Goal: Navigation & Orientation: Find specific page/section

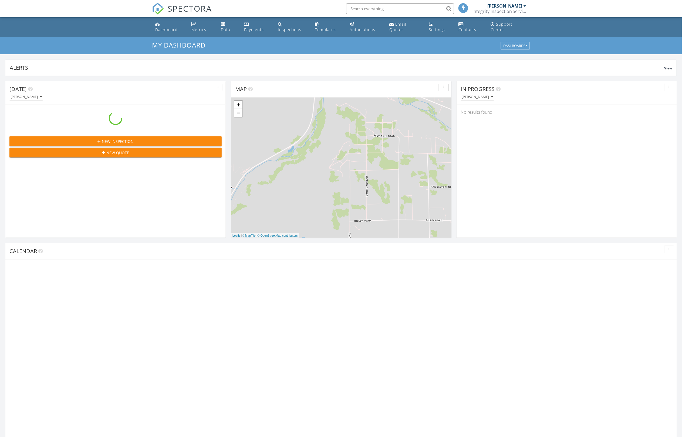
scroll to position [491, 682]
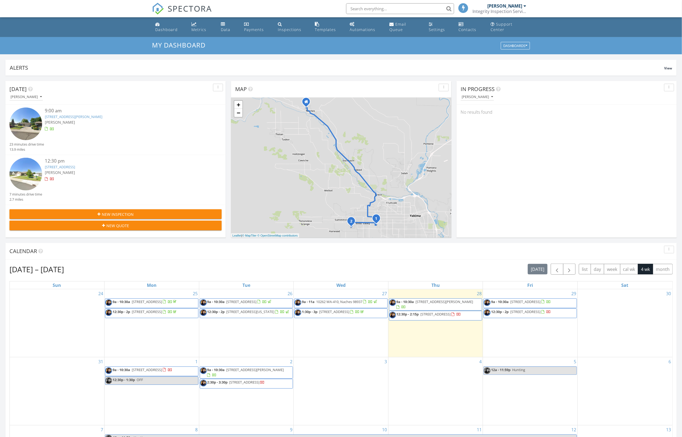
click at [126, 49] on div "My Dashboard Dashboards" at bounding box center [341, 45] width 682 height 17
drag, startPoint x: 453, startPoint y: 318, endPoint x: 452, endPoint y: 313, distance: 4.7
click at [451, 313] on span "[STREET_ADDRESS]" at bounding box center [435, 313] width 30 height 5
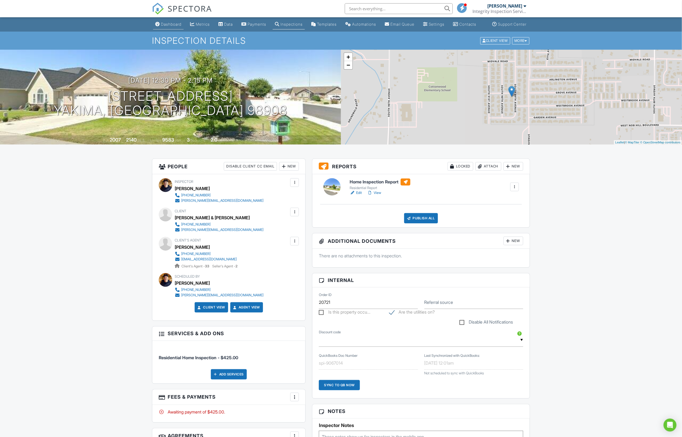
click at [176, 27] on link "Dashboard" at bounding box center [168, 24] width 30 height 10
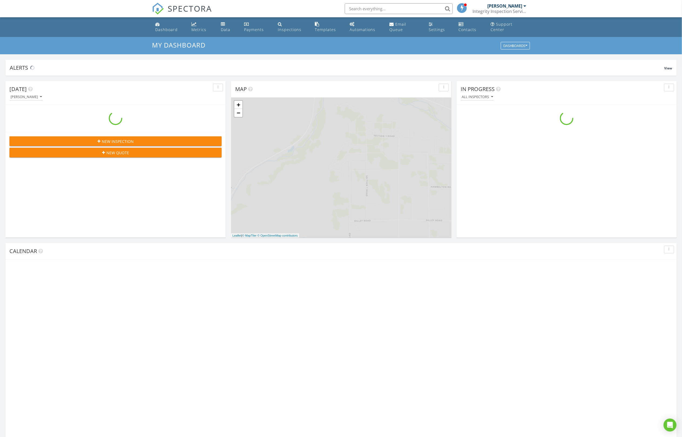
scroll to position [491, 682]
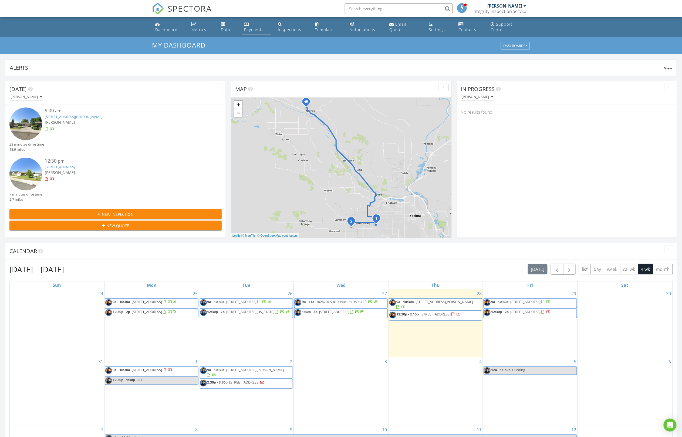
click at [256, 26] on link "Payments" at bounding box center [256, 26] width 29 height 15
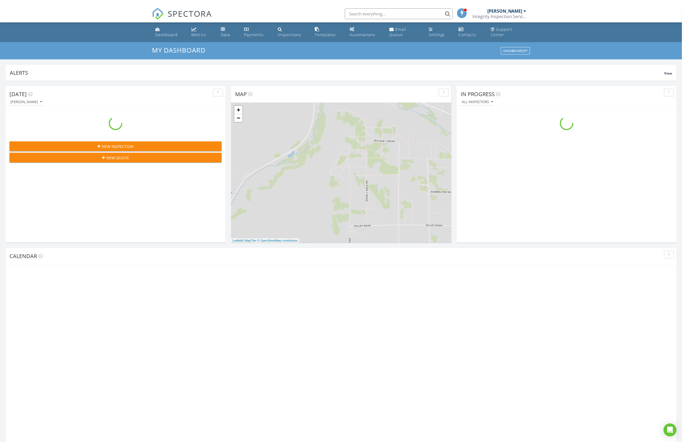
scroll to position [491, 682]
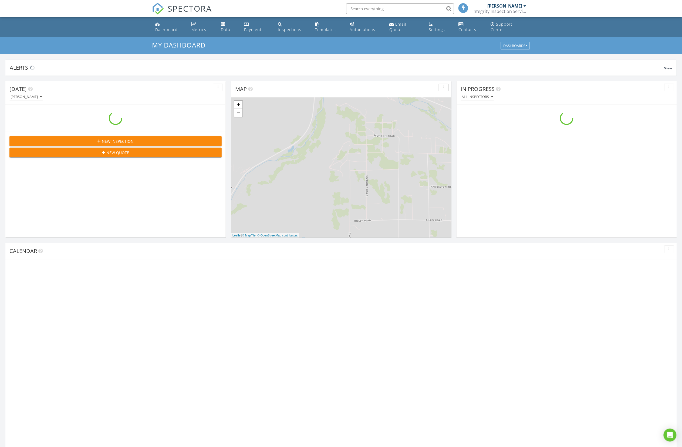
scroll to position [491, 682]
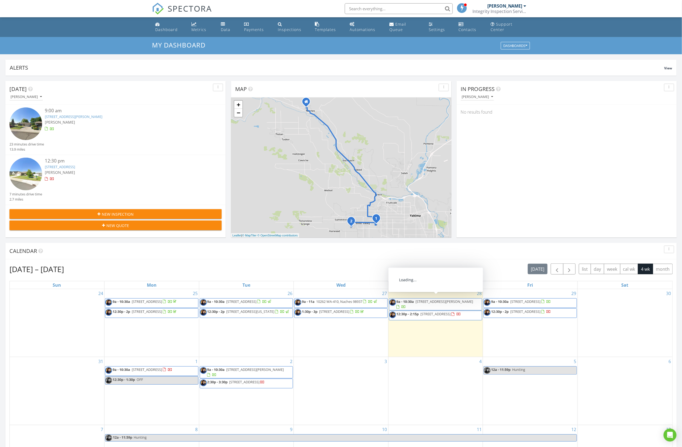
click at [424, 301] on span "[STREET_ADDRESS][PERSON_NAME]" at bounding box center [444, 301] width 57 height 5
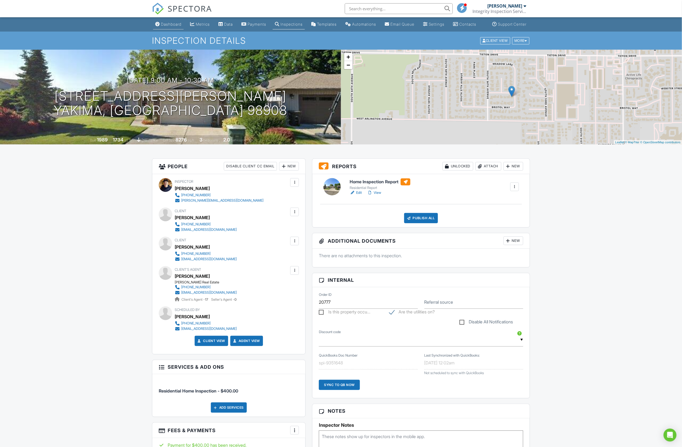
click at [172, 26] on div "Dashboard" at bounding box center [171, 24] width 21 height 5
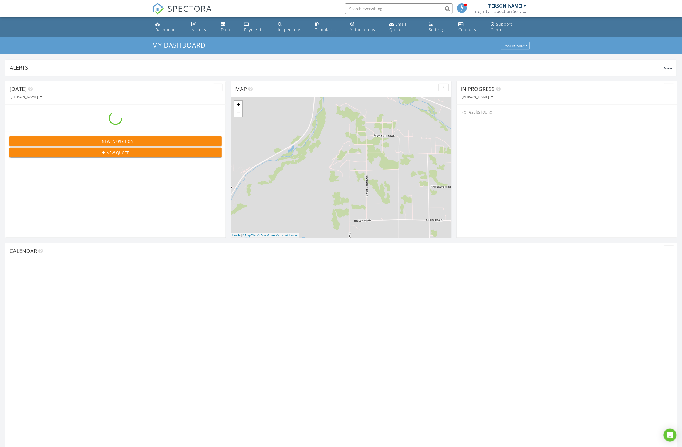
scroll to position [491, 682]
